Goal: Information Seeking & Learning: Learn about a topic

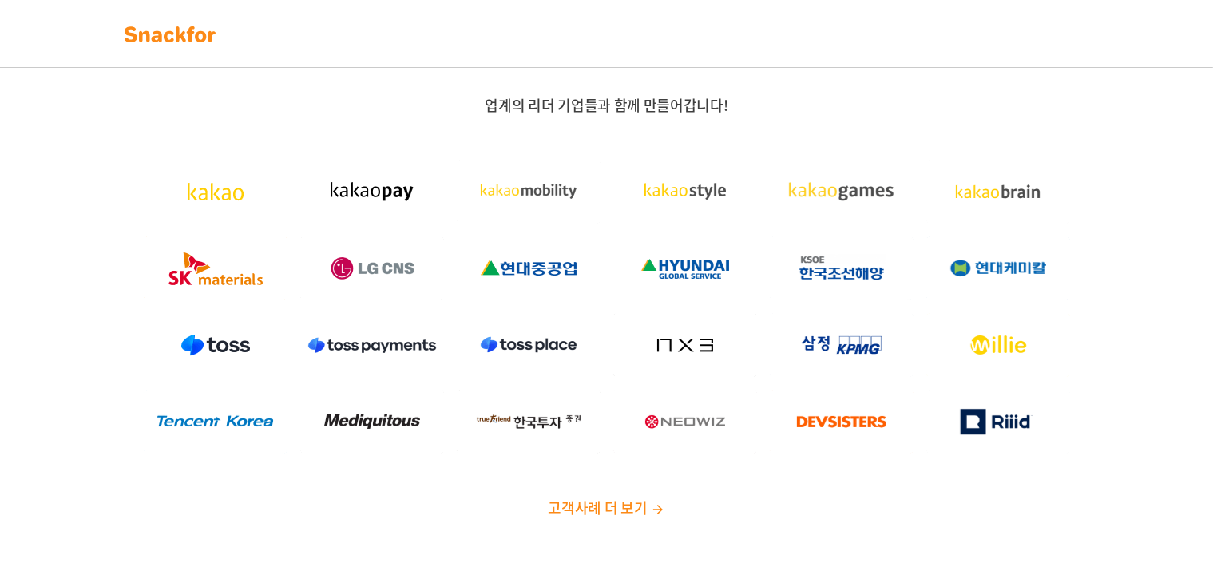
click at [133, 31] on img at bounding box center [170, 35] width 101 height 26
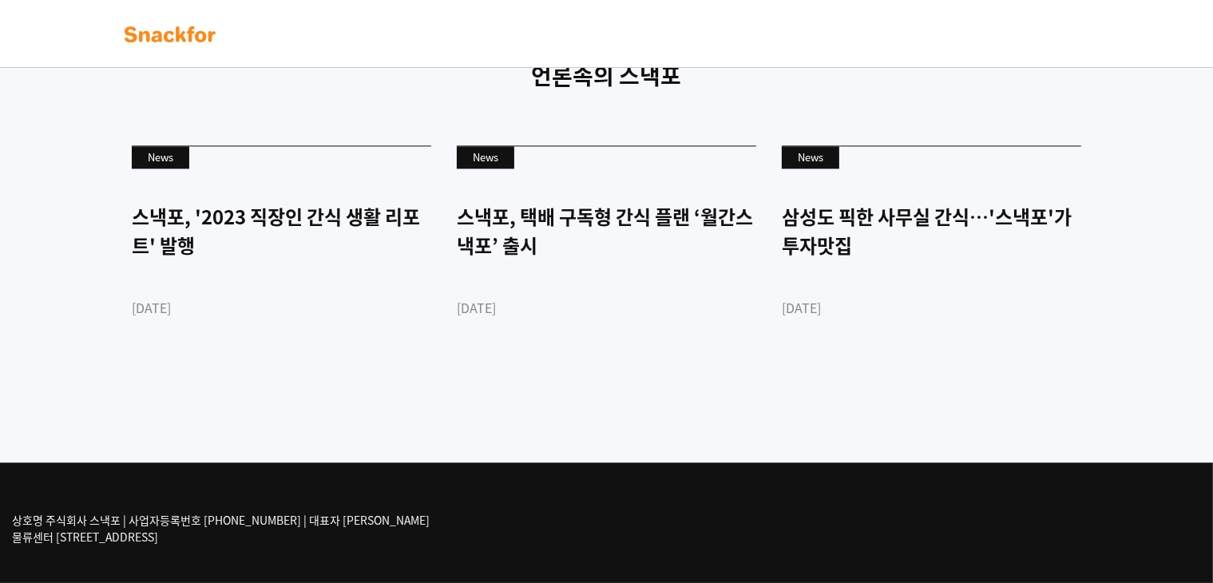
scroll to position [3907, 0]
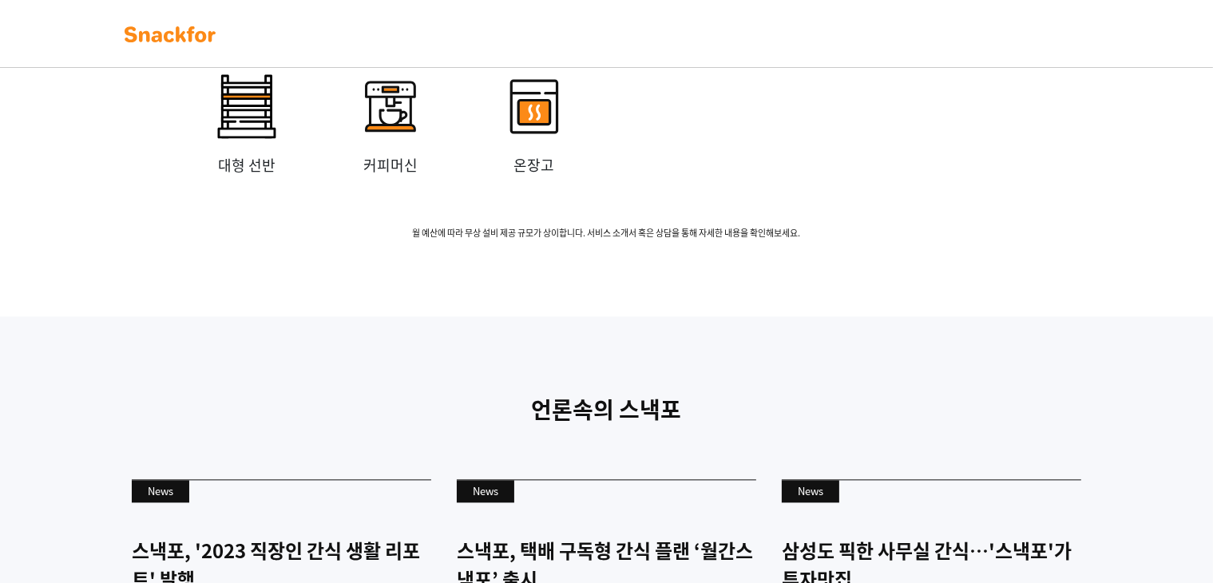
click at [387, 46] on p "중형 냉장고" at bounding box center [391, 35] width 144 height 22
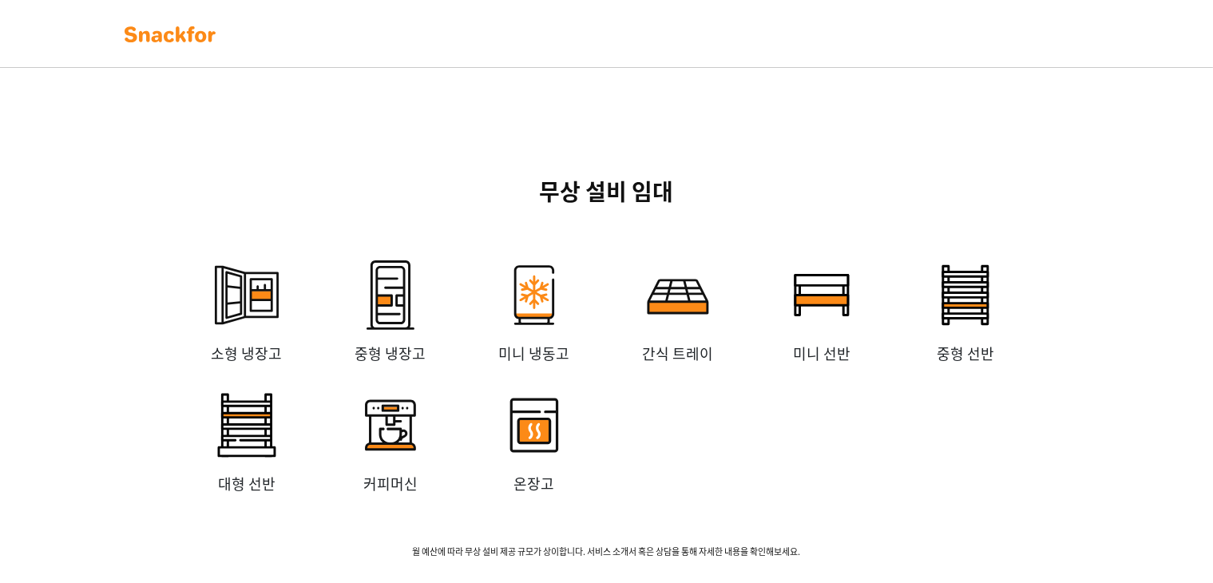
scroll to position [0, 0]
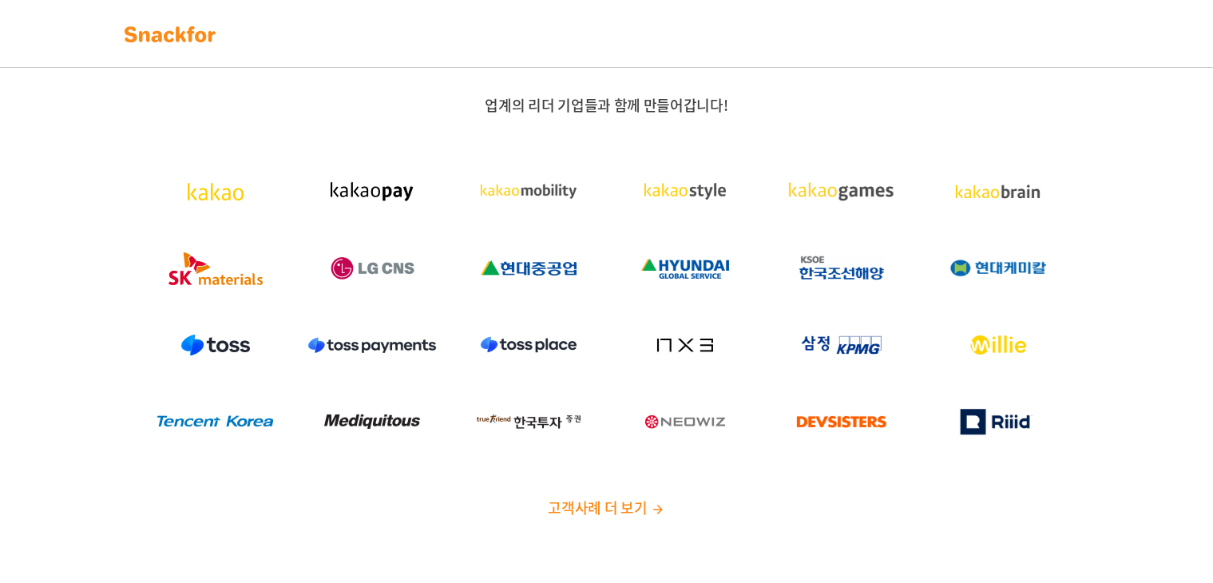
click at [546, 99] on span "업계의 리더 기업들과 함께 만들어갑니다!" at bounding box center [606, 105] width 243 height 22
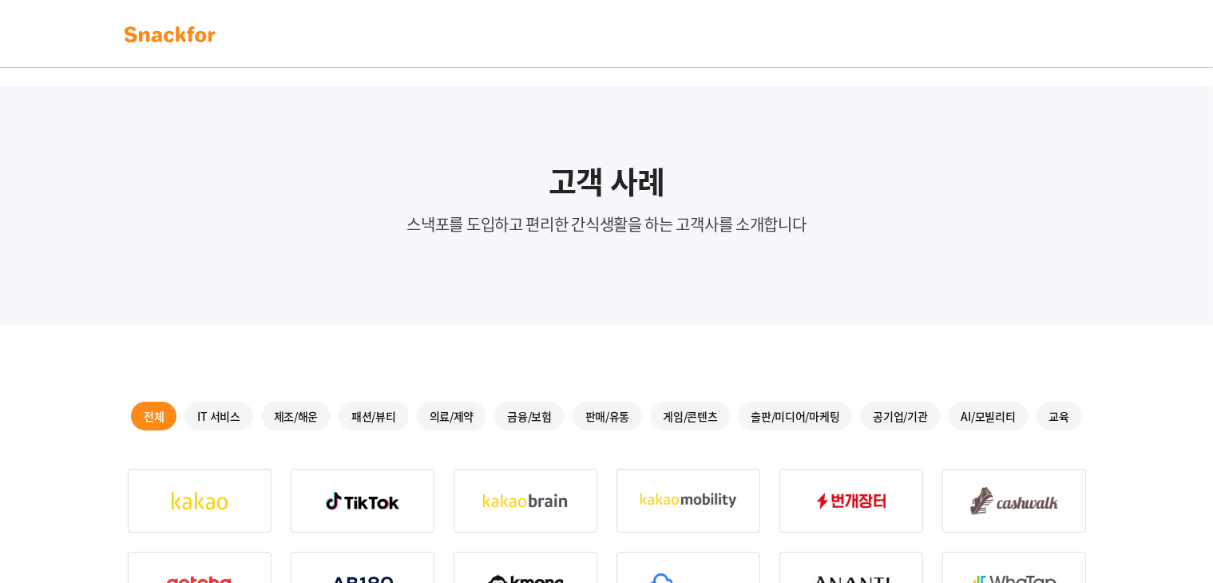
click at [176, 33] on img at bounding box center [170, 35] width 101 height 26
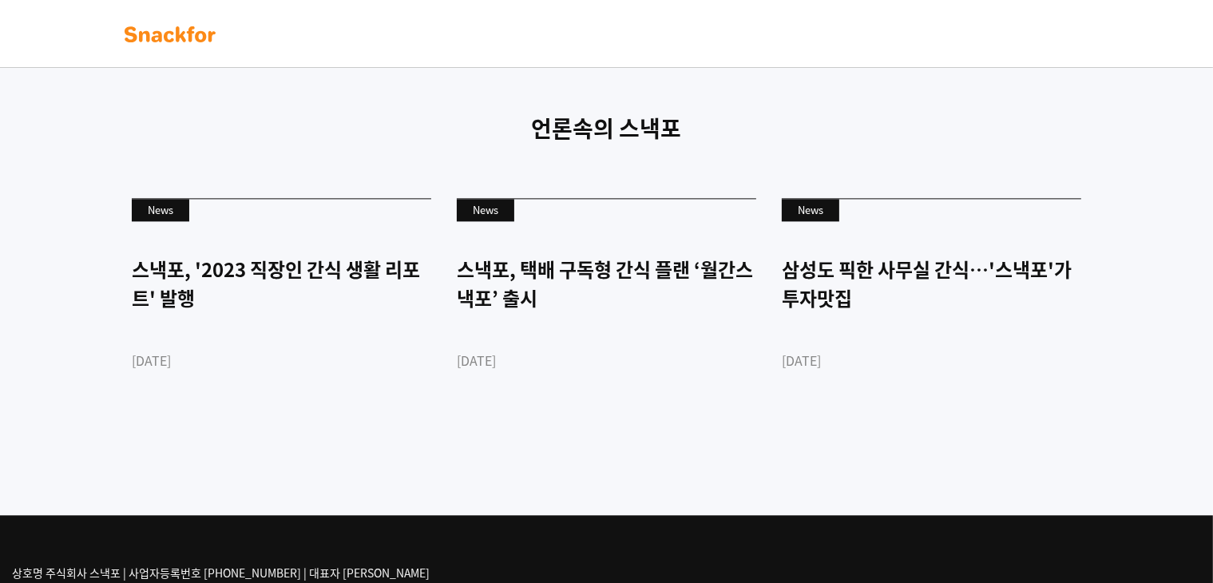
scroll to position [3587, 0]
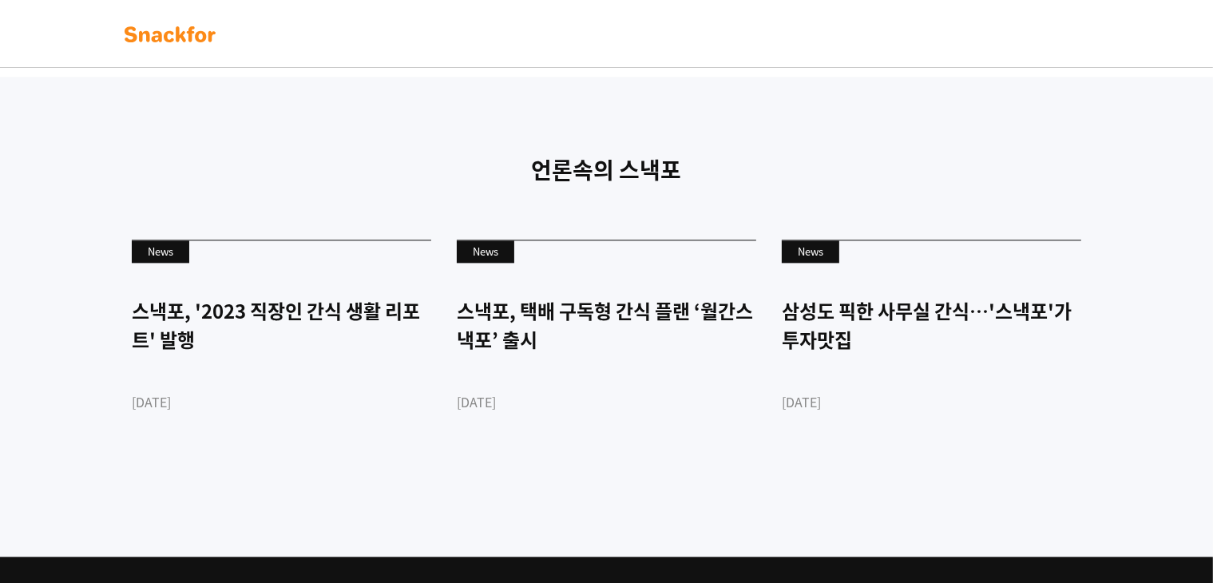
click at [161, 30] on img at bounding box center [170, 35] width 101 height 26
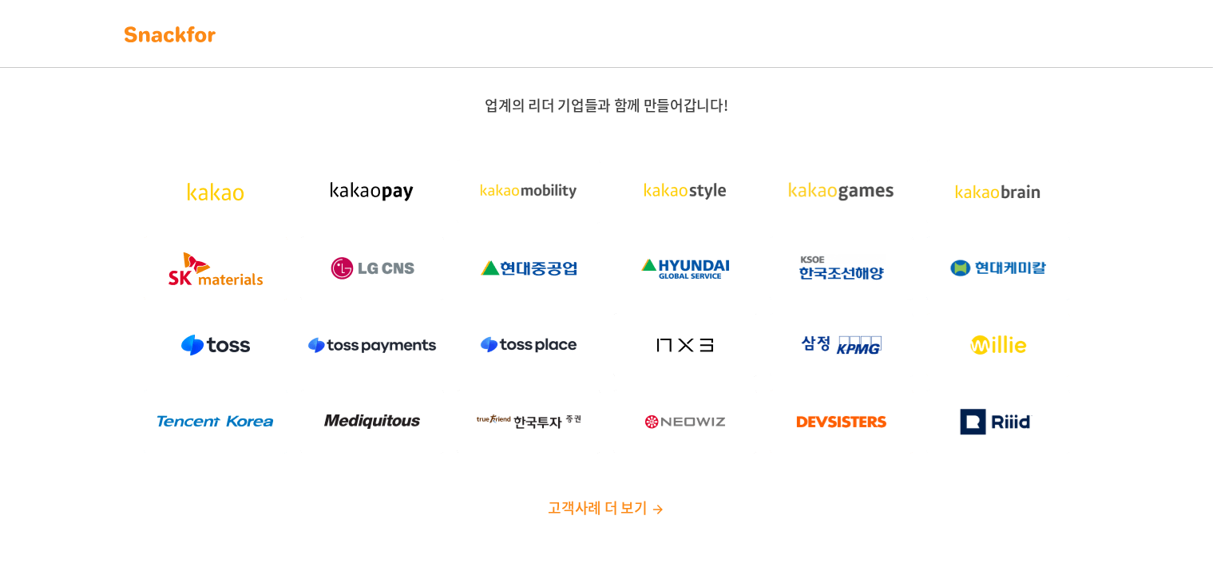
click at [161, 30] on img at bounding box center [170, 35] width 101 height 26
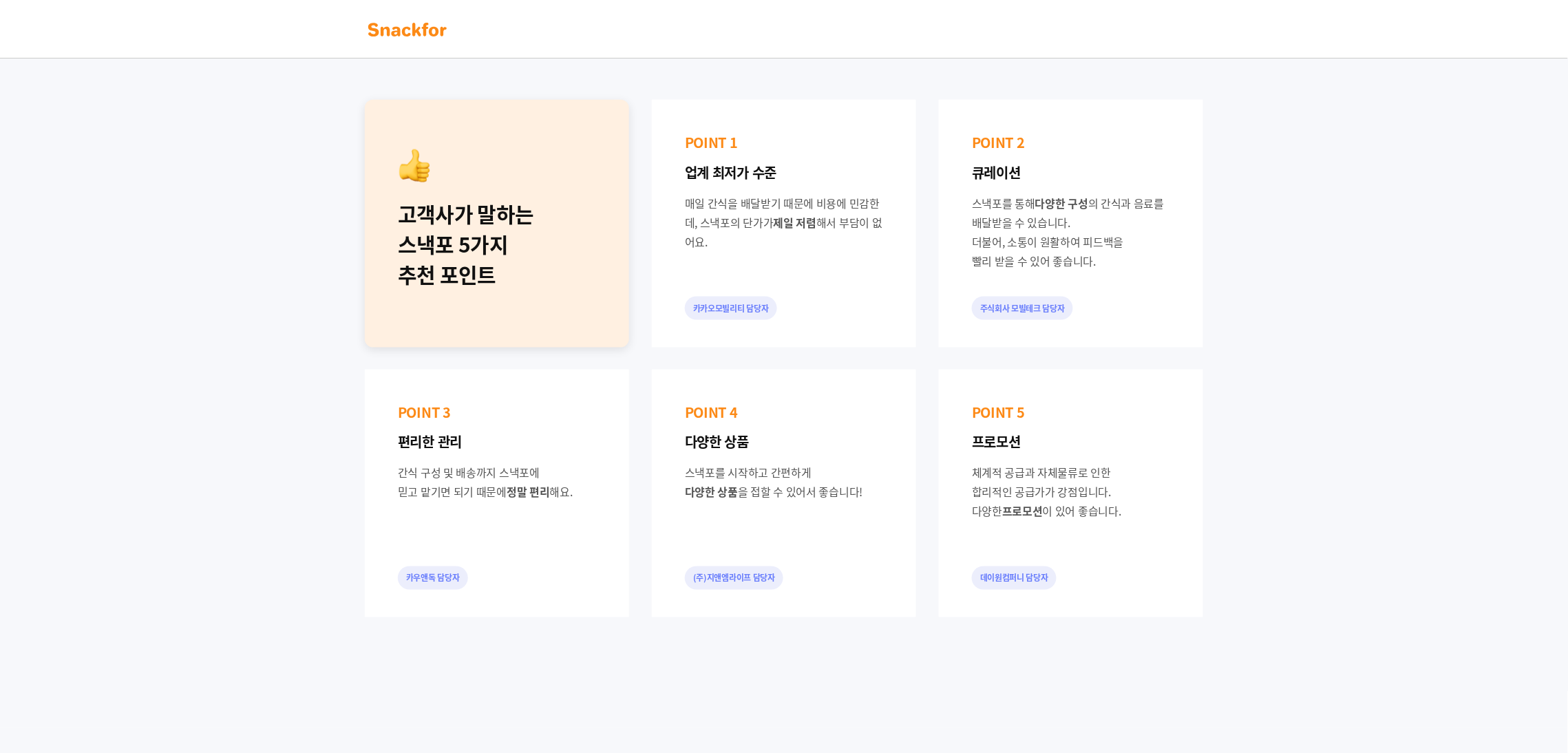
scroll to position [619, 0]
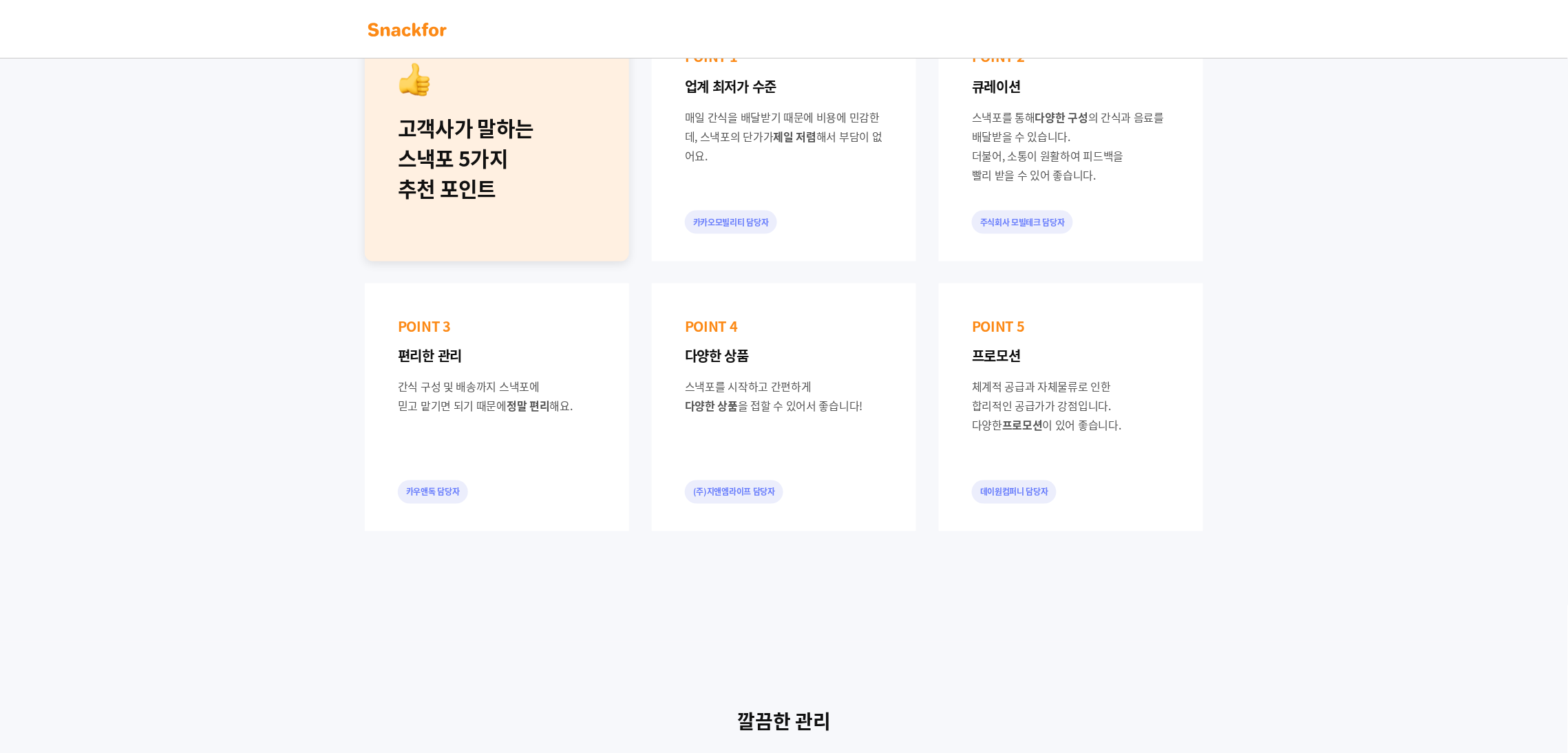
click at [507, 170] on div "고객사가 말하는 스낵포 5가지 추천 포인트" at bounding box center [497, 158] width 198 height 90
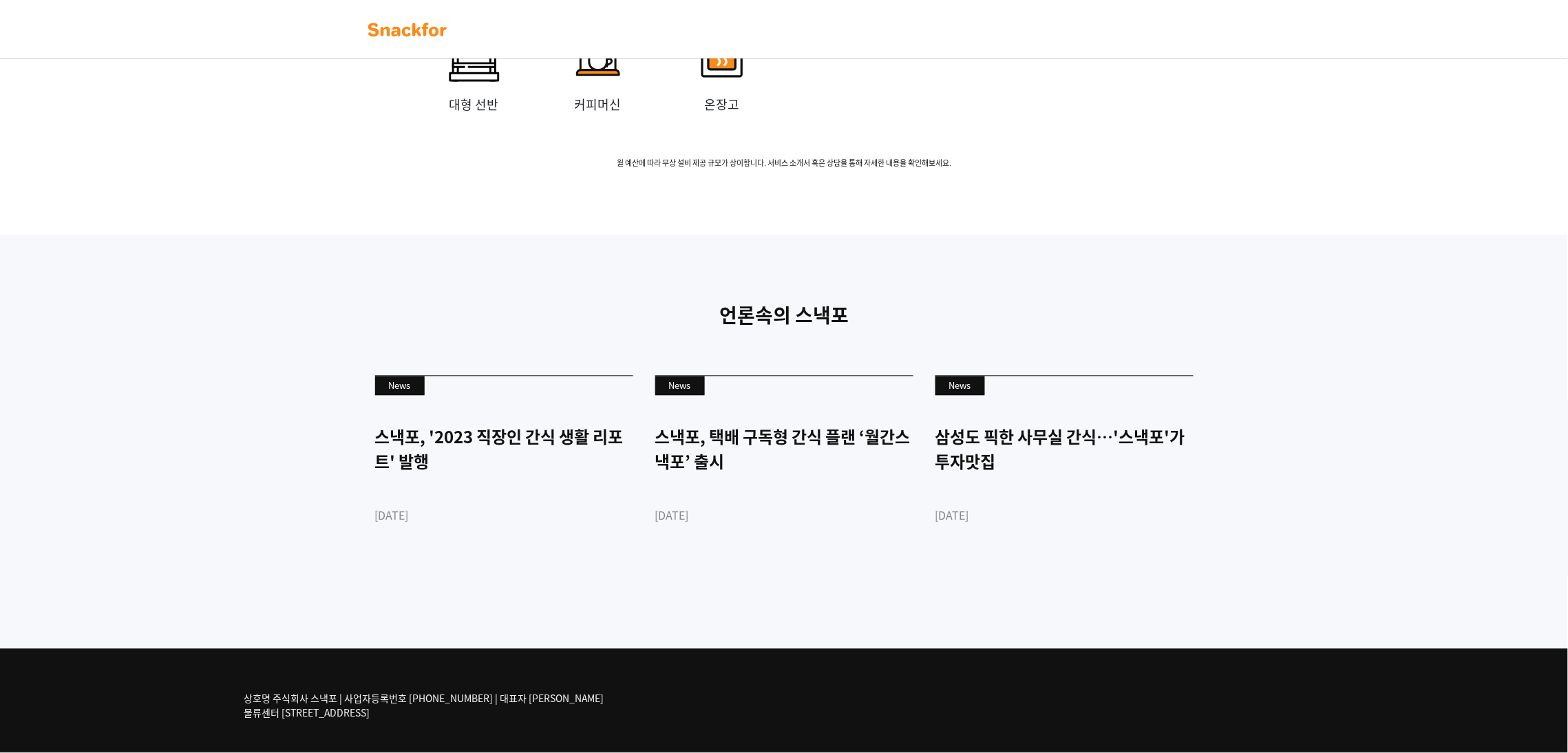
scroll to position [3115, 0]
click at [1045, 468] on div "삼성도 픽한 사무실 간식…'스낵포'가 투자맛집" at bounding box center [1065, 450] width 259 height 50
click at [737, 333] on div "언론속의 스낵포 News 스낵포, '2023 직장인 간식 생활 리포트' 발행 2023-03-28 News 스낵포, 택배 구독형 간식 플랜 ‘월…" at bounding box center [784, 442] width 860 height 282
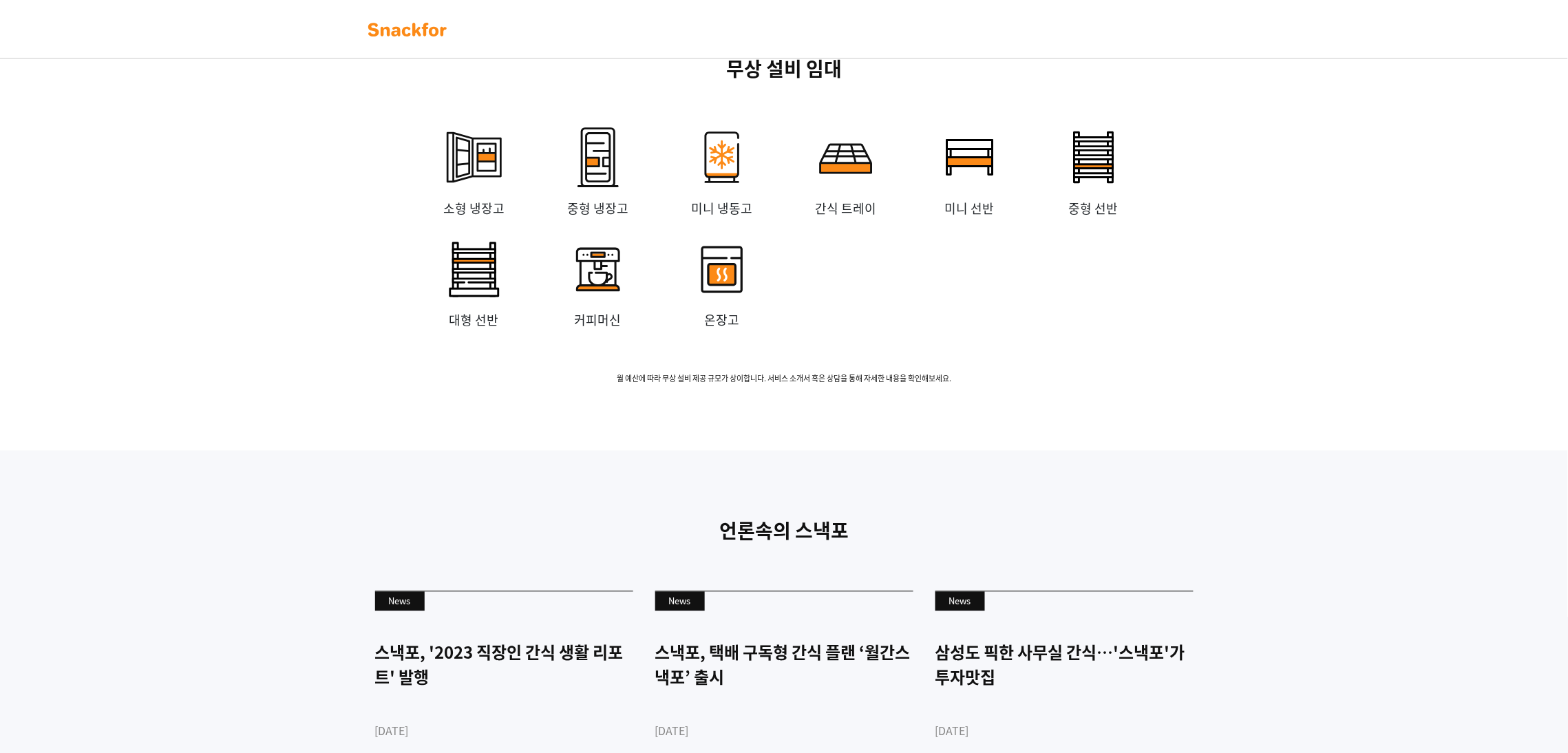
scroll to position [2703, 0]
